Goal: Information Seeking & Learning: Compare options

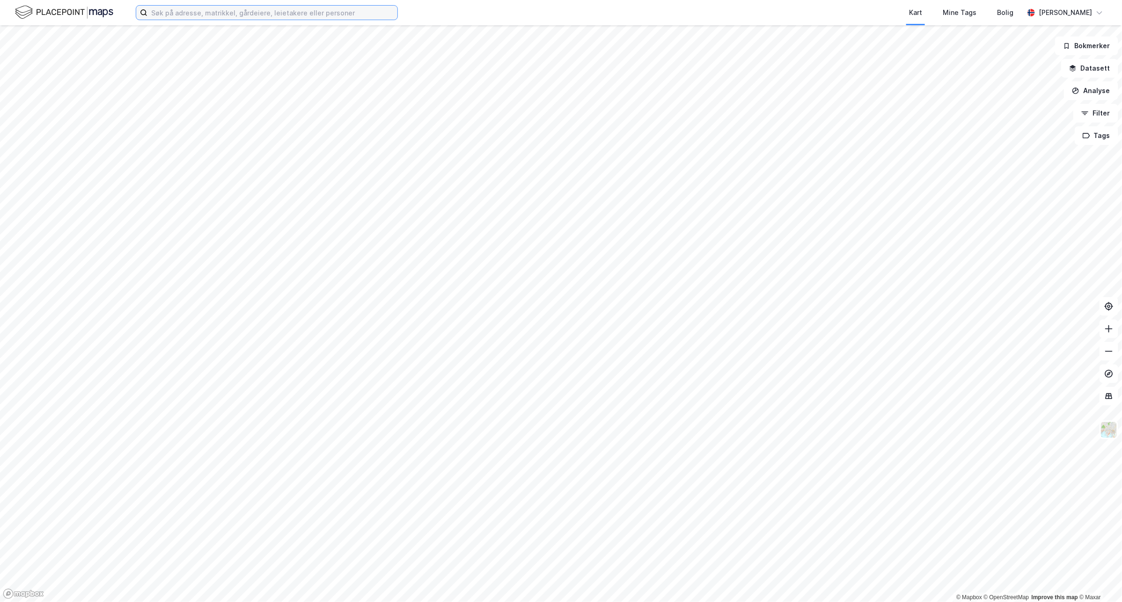
click at [193, 16] on input at bounding box center [272, 13] width 250 height 14
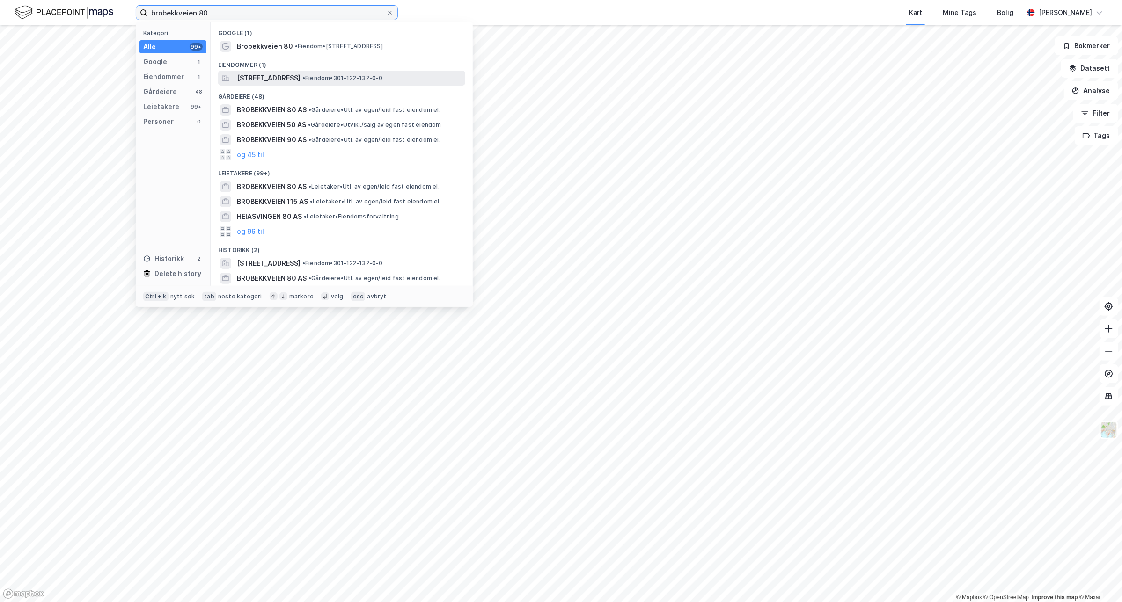
type input "brobekkveien 80"
click at [300, 80] on span "[STREET_ADDRESS]" at bounding box center [269, 78] width 64 height 11
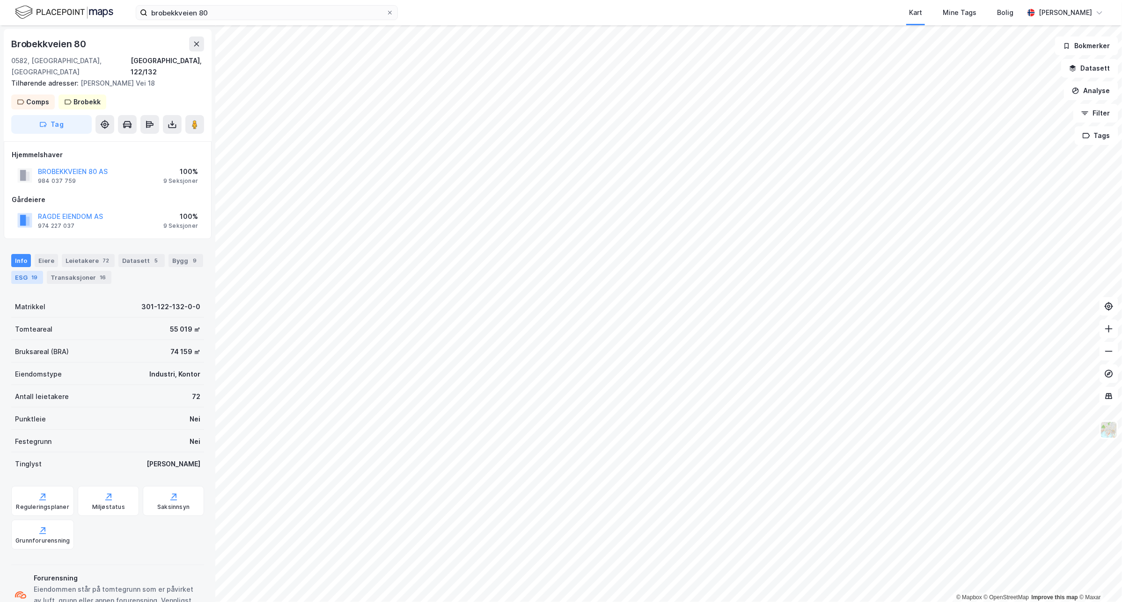
click at [25, 271] on div "ESG 19" at bounding box center [27, 277] width 32 height 13
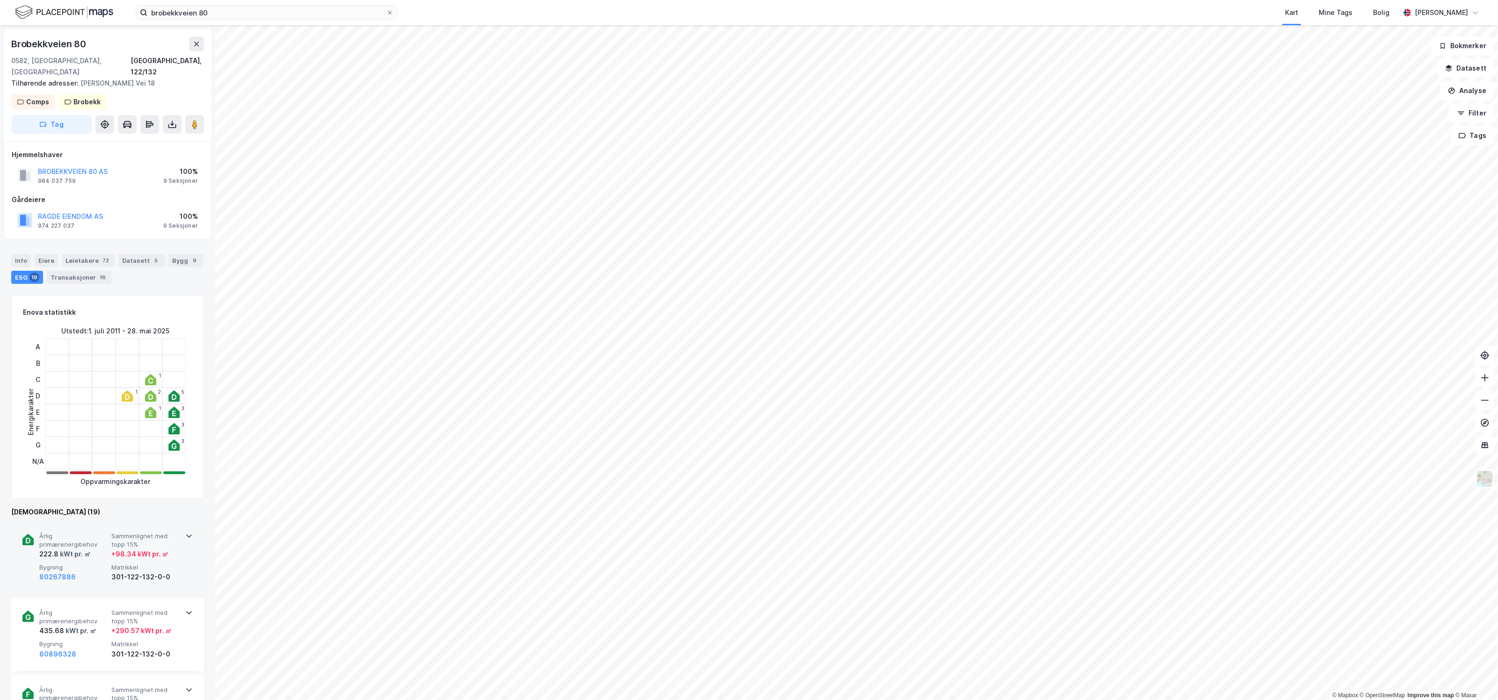
click at [184, 548] on div "Årlig primærenergibehov 222.8 kWt pr. ㎡ Sammenlignet med [PERSON_NAME] 15% + 98…" at bounding box center [107, 558] width 170 height 73
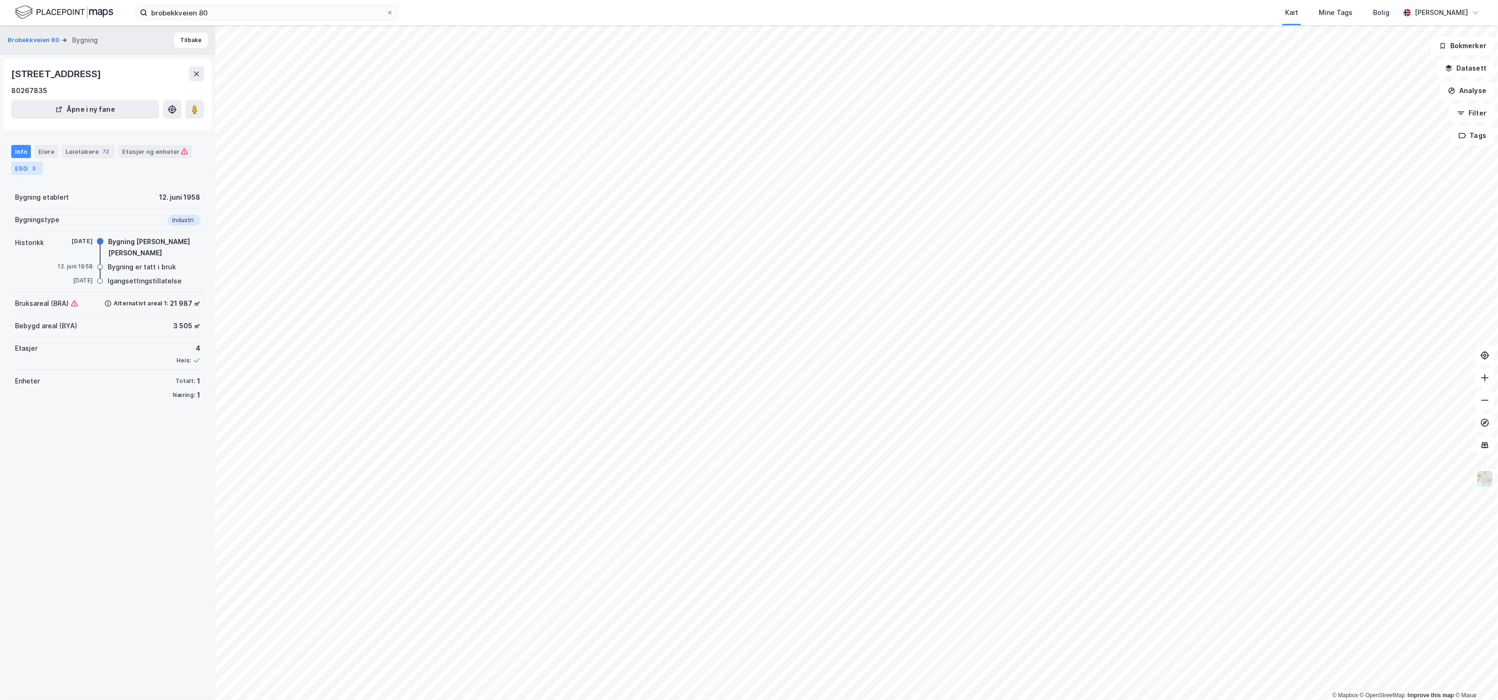
drag, startPoint x: 22, startPoint y: 175, endPoint x: 24, endPoint y: 169, distance: 6.3
click at [24, 170] on div "Info Eiere Leietakere 72 Etasjer og enheter ESG 3" at bounding box center [107, 156] width 215 height 45
click at [25, 167] on div "ESG 3" at bounding box center [26, 168] width 31 height 13
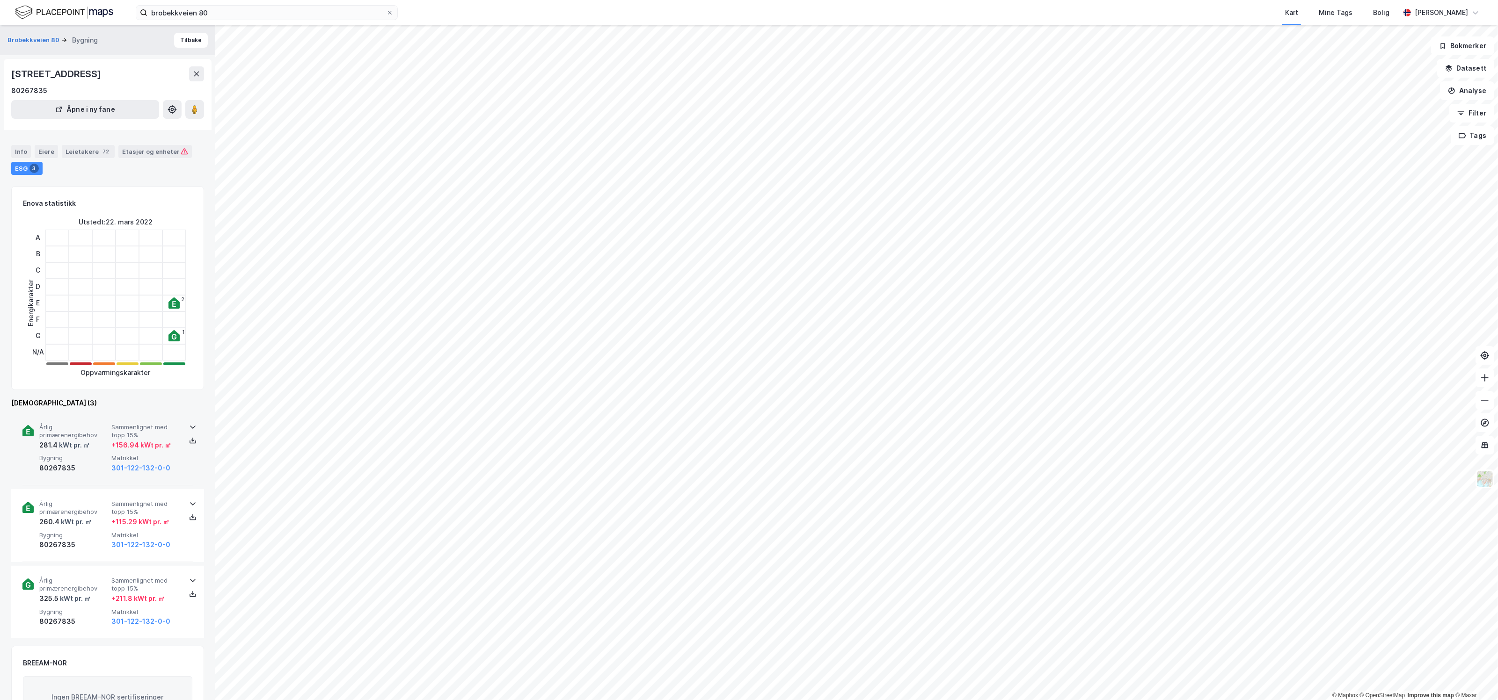
click at [94, 464] on div "80267835" at bounding box center [73, 468] width 68 height 11
click at [91, 466] on div "80267835" at bounding box center [73, 468] width 68 height 11
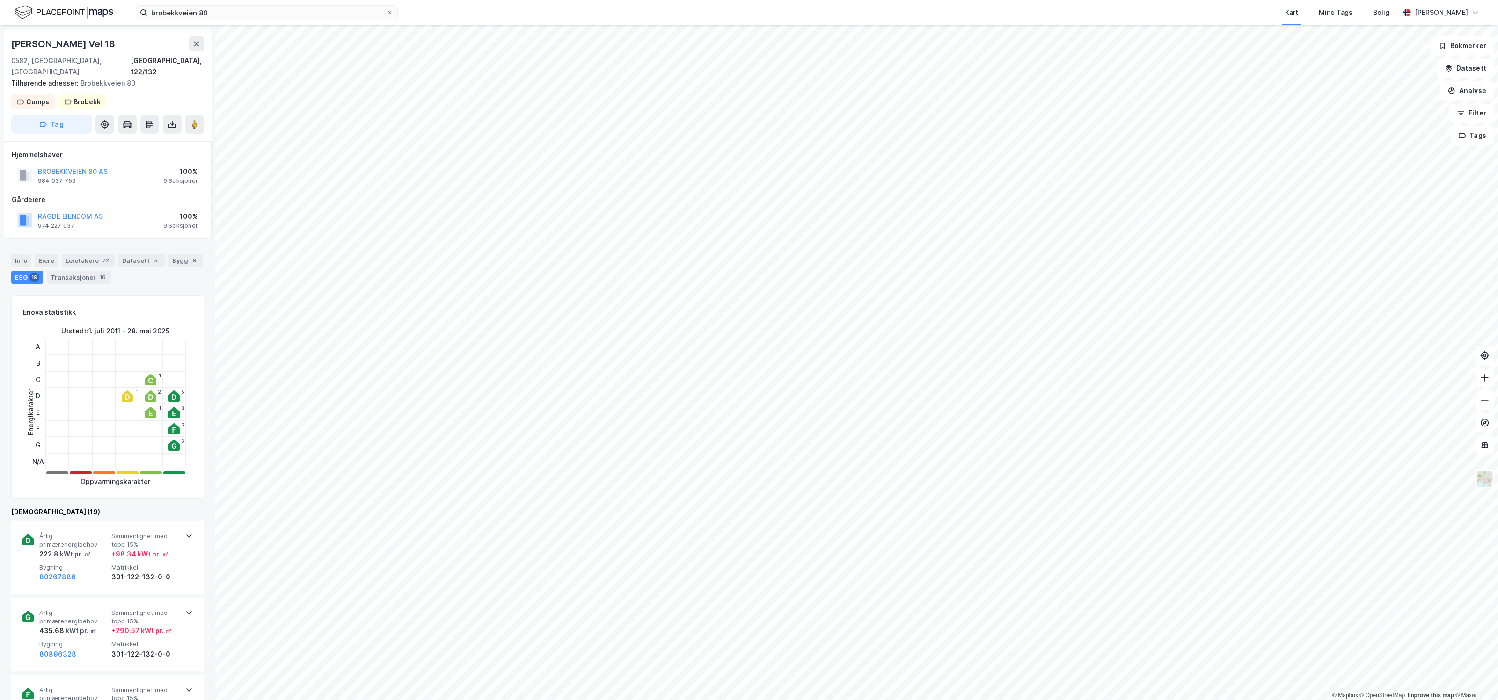
click at [153, 374] on icon at bounding box center [150, 379] width 11 height 11
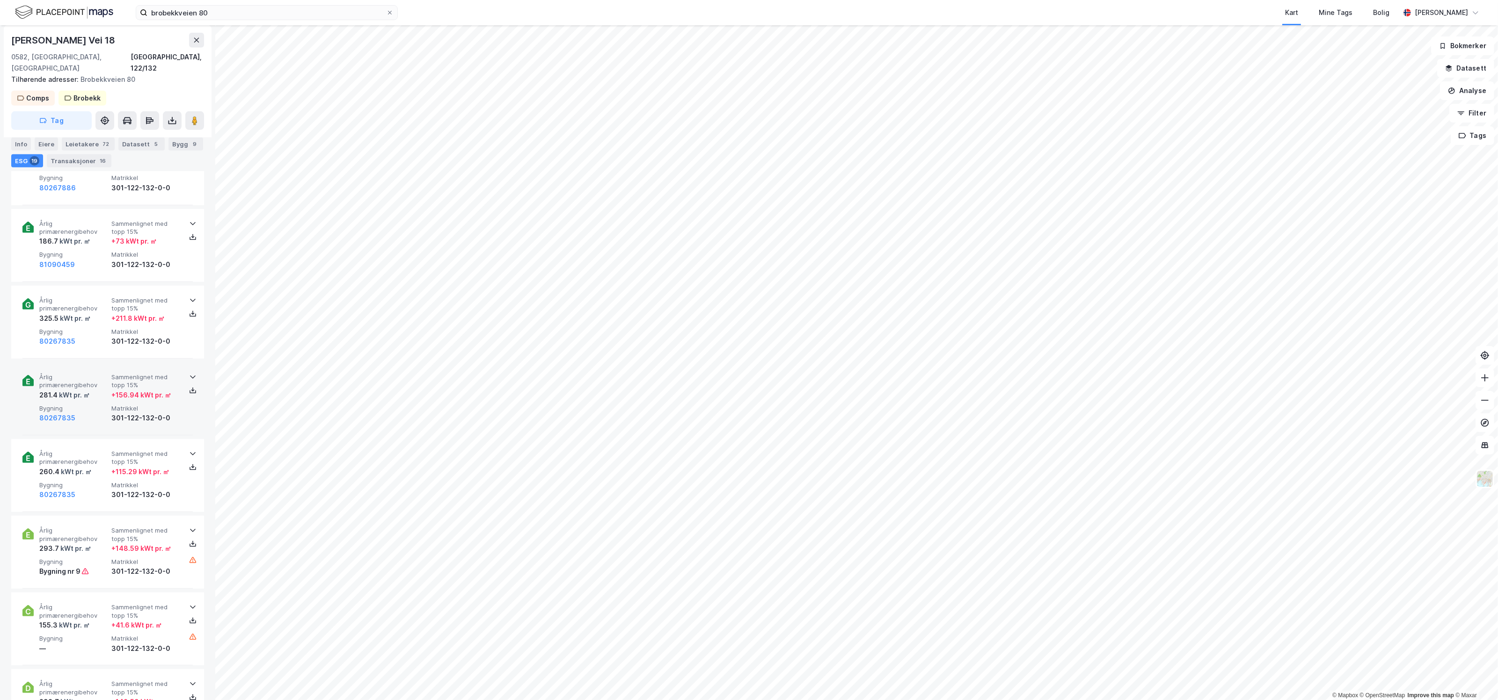
scroll to position [1111, 0]
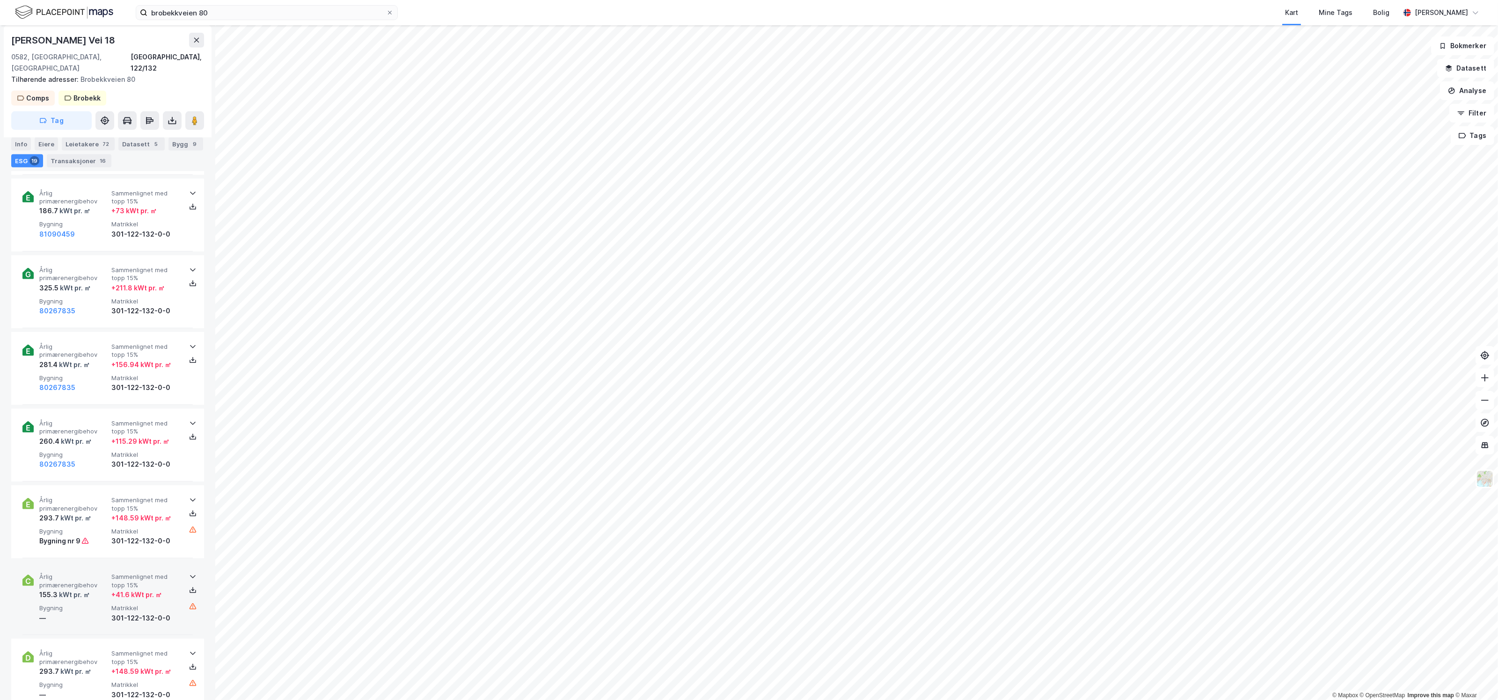
click at [99, 590] on div "155.3 kWt pr. ㎡" at bounding box center [73, 595] width 68 height 11
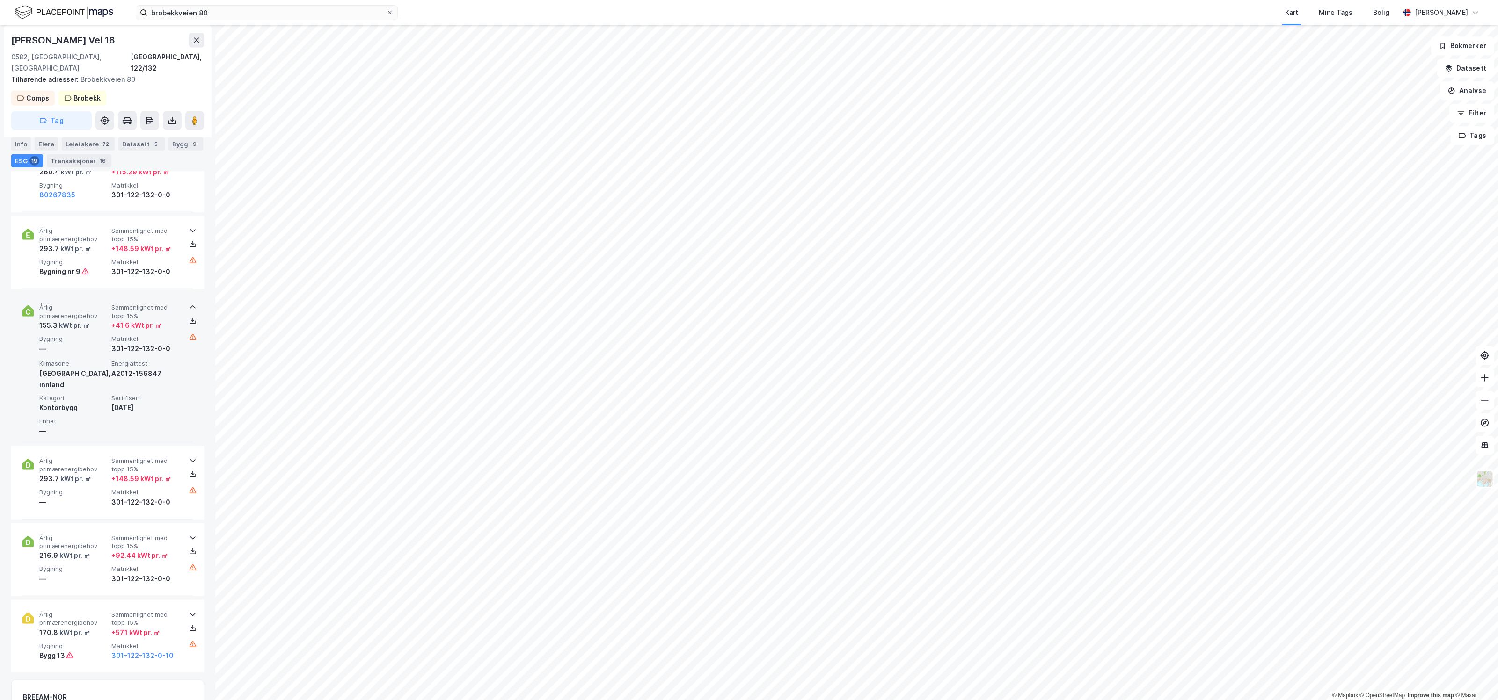
scroll to position [1462, 0]
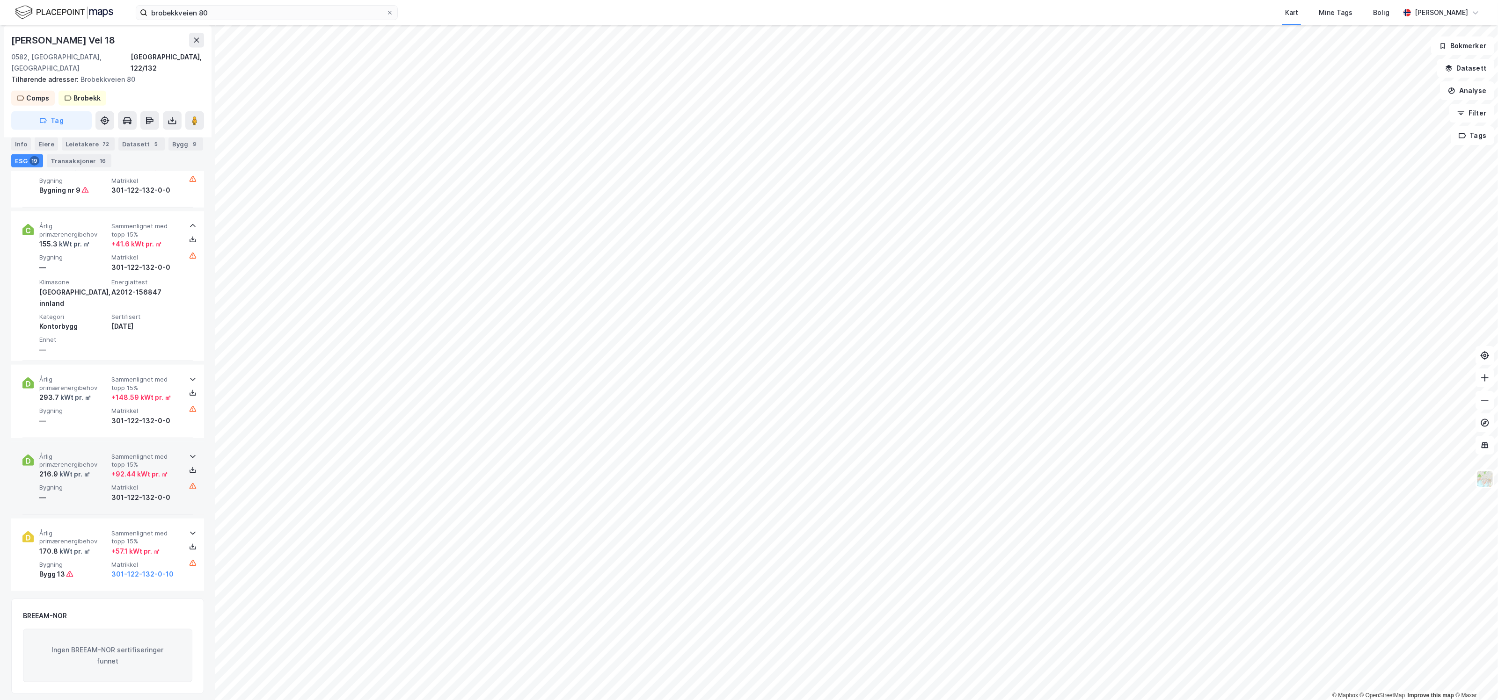
click at [99, 453] on span "Årlig primærenergibehov" at bounding box center [73, 461] width 68 height 16
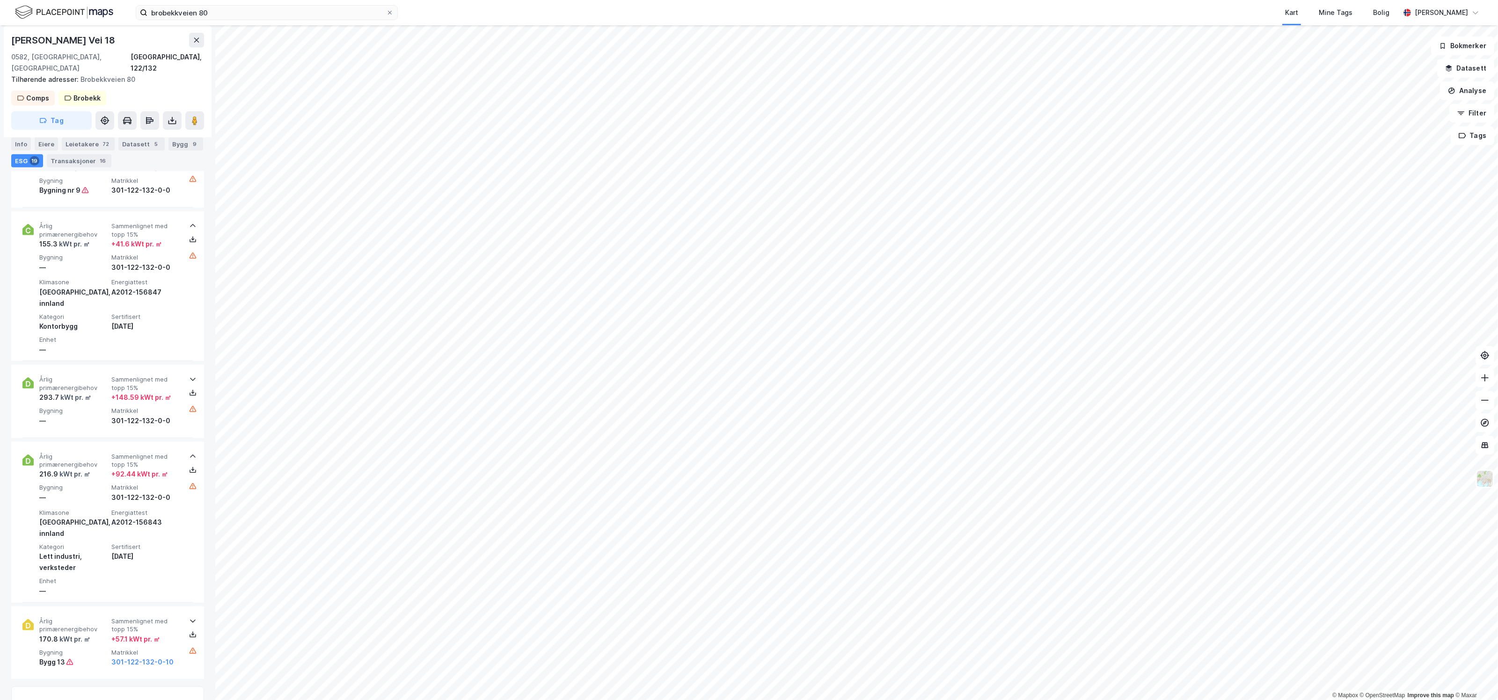
scroll to position [0, 0]
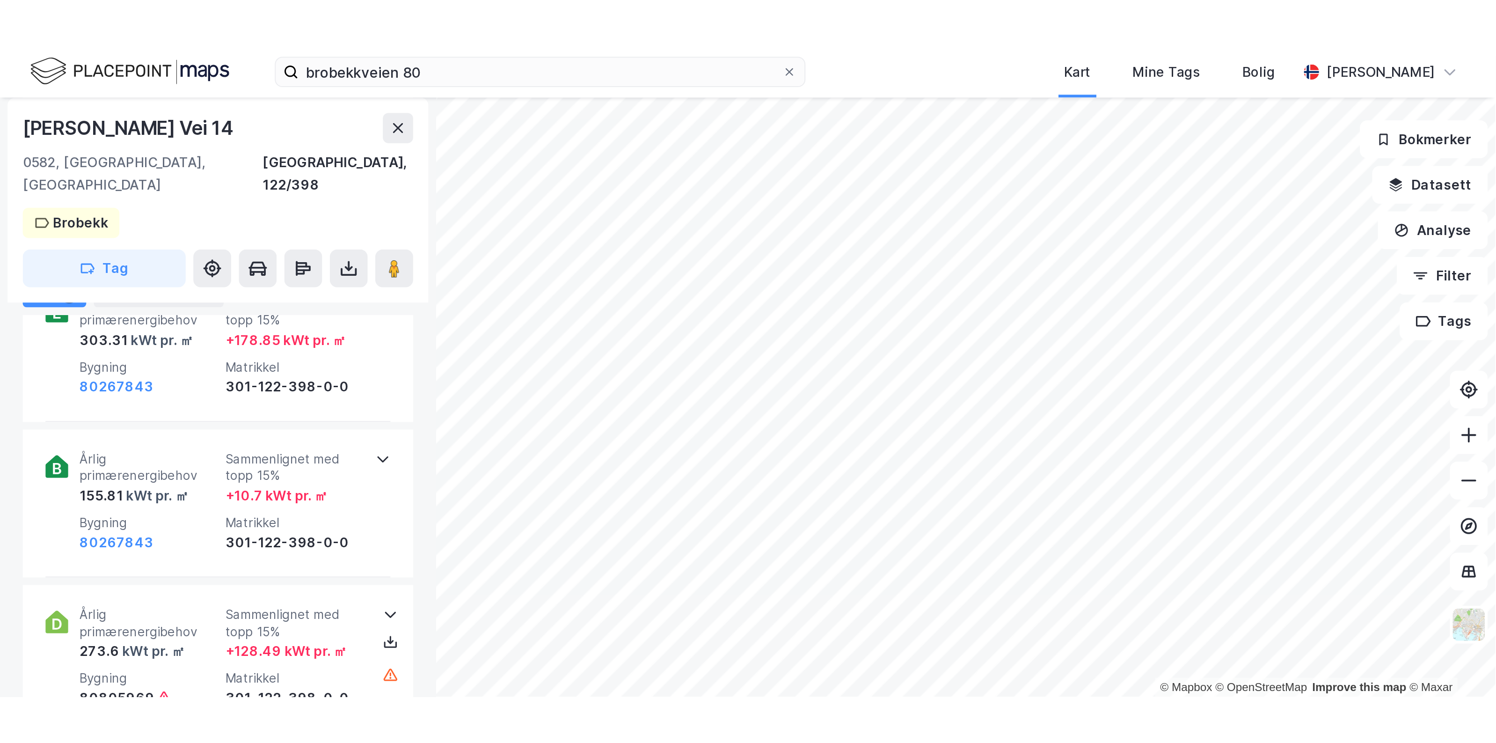
scroll to position [663, 0]
